Goal: Information Seeking & Learning: Check status

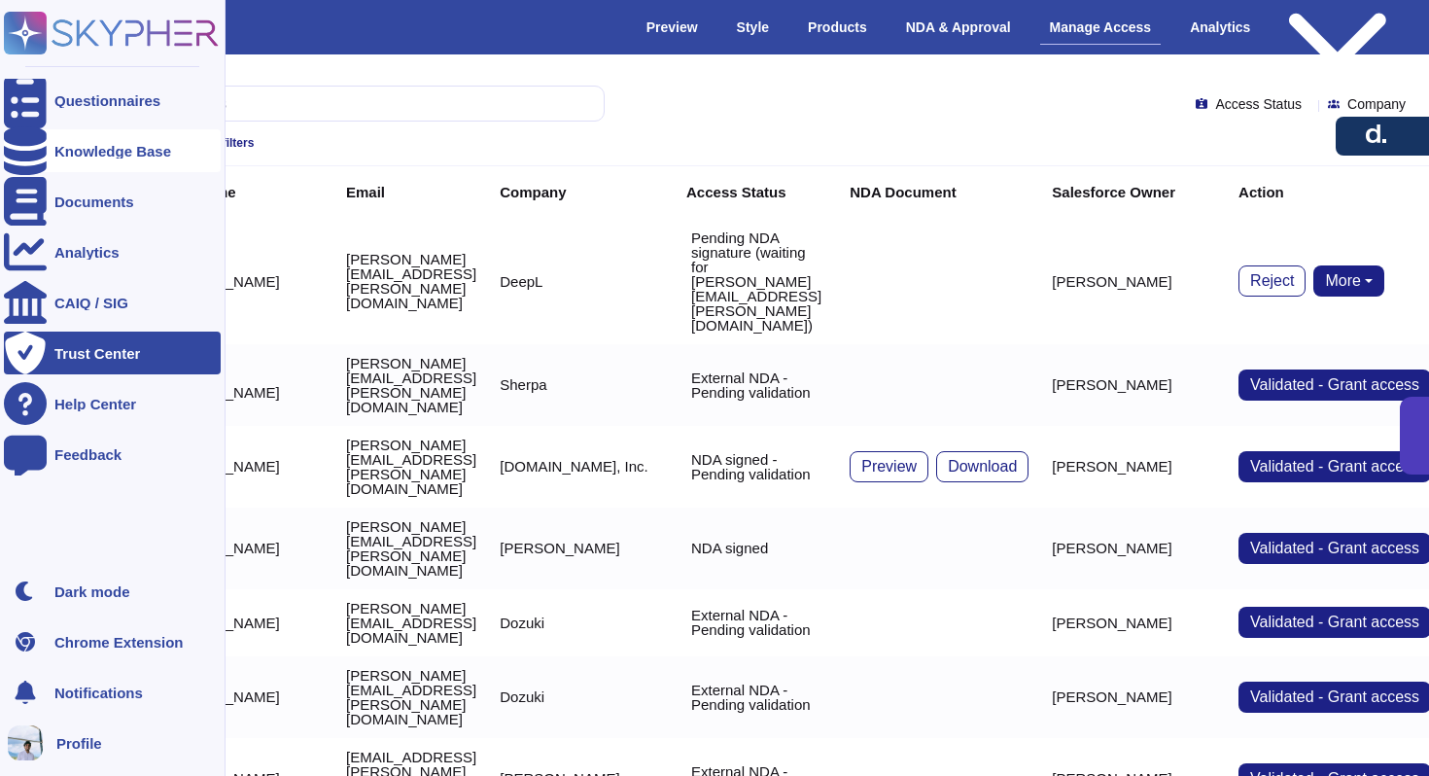
click at [149, 139] on div "Knowledge Base" at bounding box center [112, 150] width 217 height 43
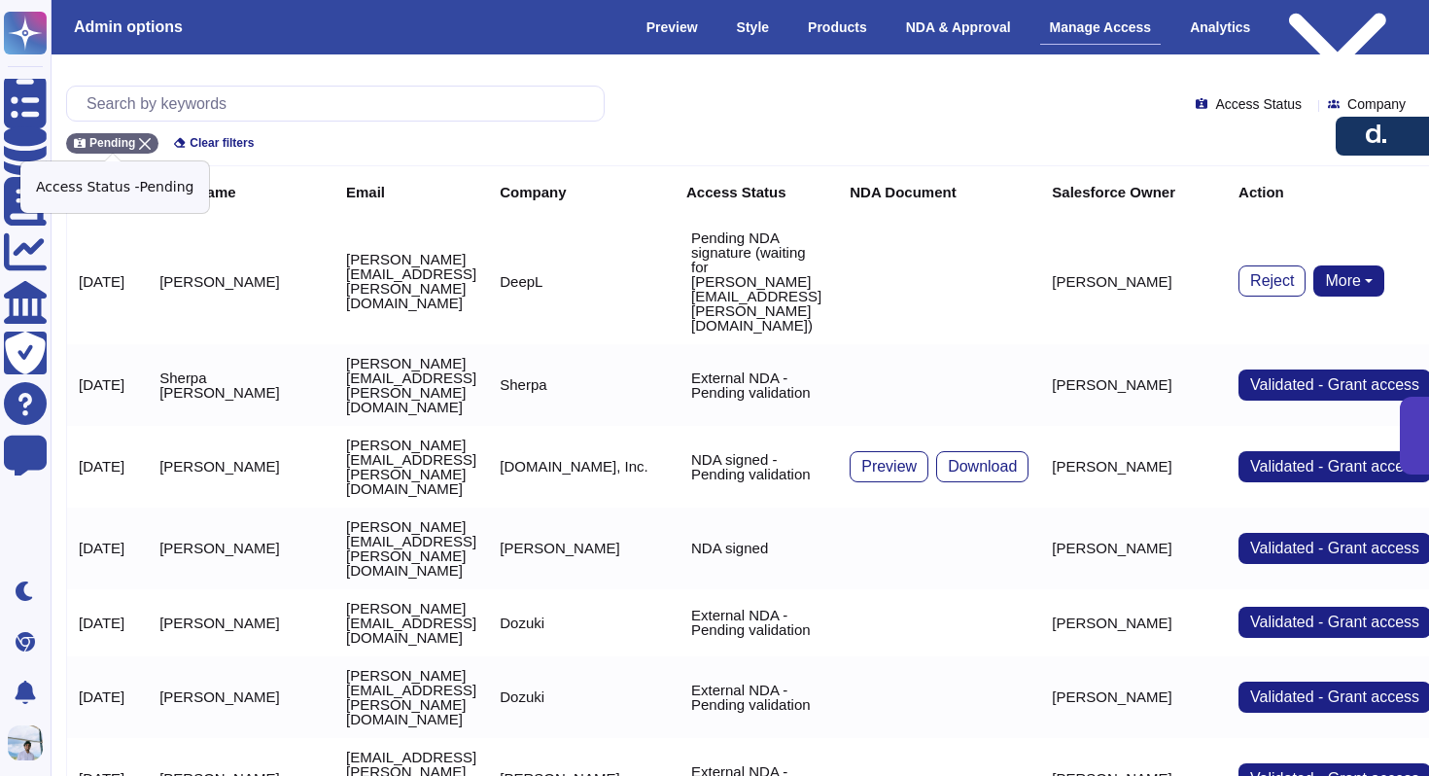
click at [143, 133] on div "Pending" at bounding box center [112, 143] width 92 height 20
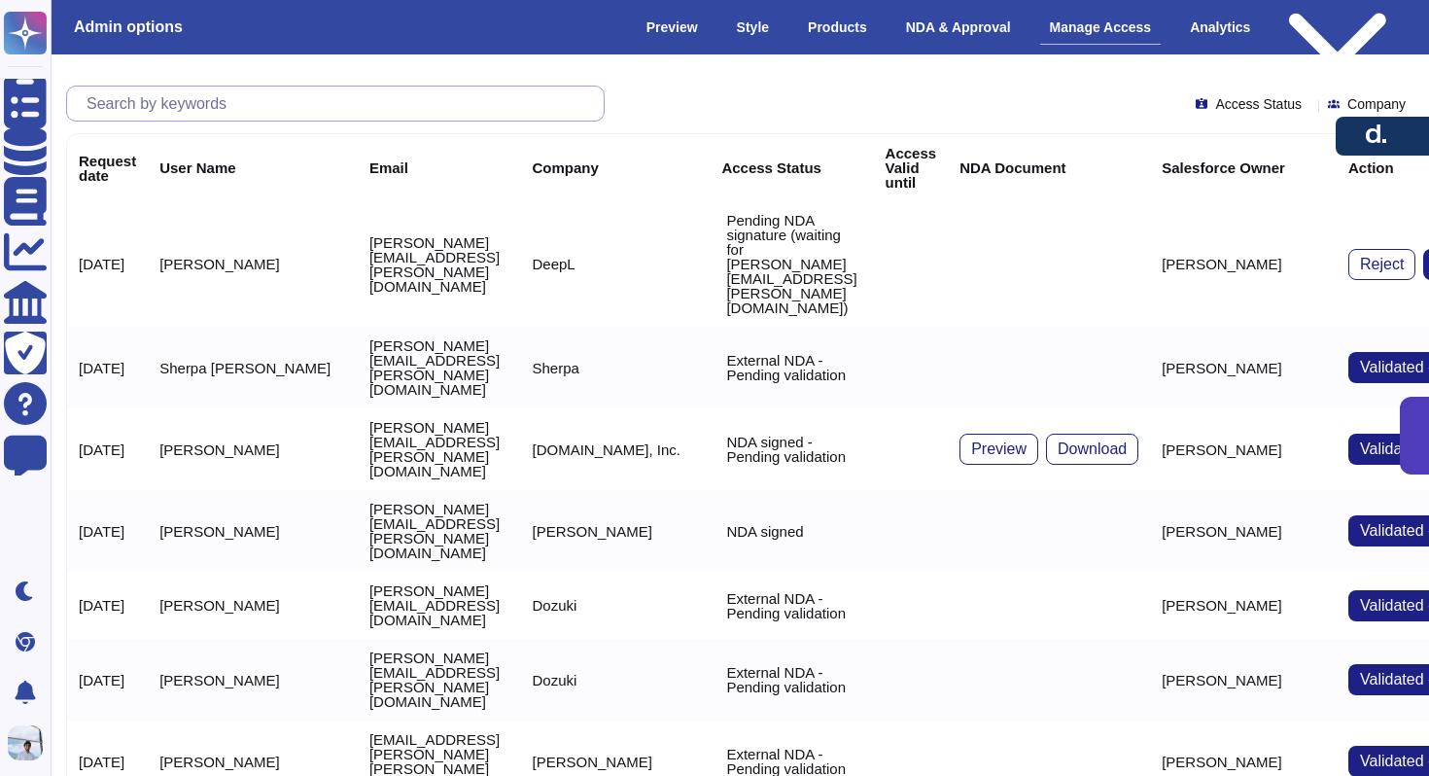
click at [156, 102] on input "text" at bounding box center [340, 104] width 527 height 34
paste input "[EMAIL_ADDRESS][DOMAIN_NAME]"
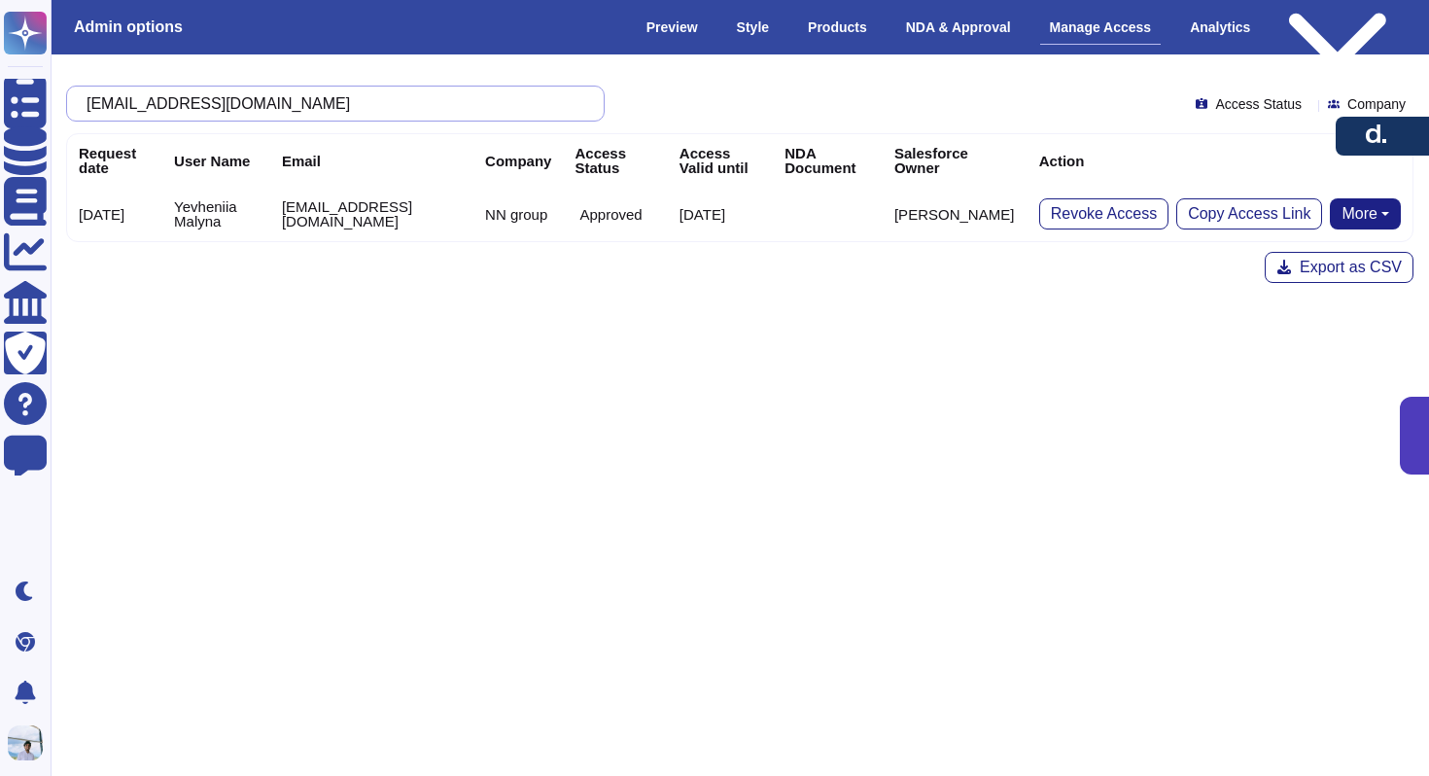
type input "[EMAIL_ADDRESS][DOMAIN_NAME]"
click at [458, 105] on input "[EMAIL_ADDRESS][DOMAIN_NAME]" at bounding box center [331, 104] width 508 height 34
paste input "text"
